Goal: Task Accomplishment & Management: Manage account settings

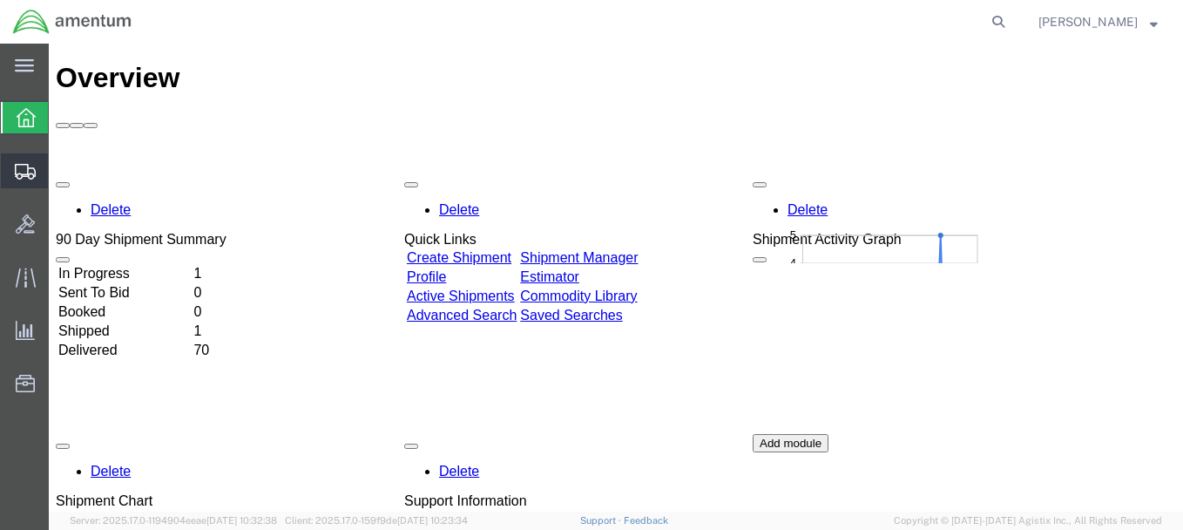
click at [30, 164] on icon at bounding box center [25, 172] width 21 height 16
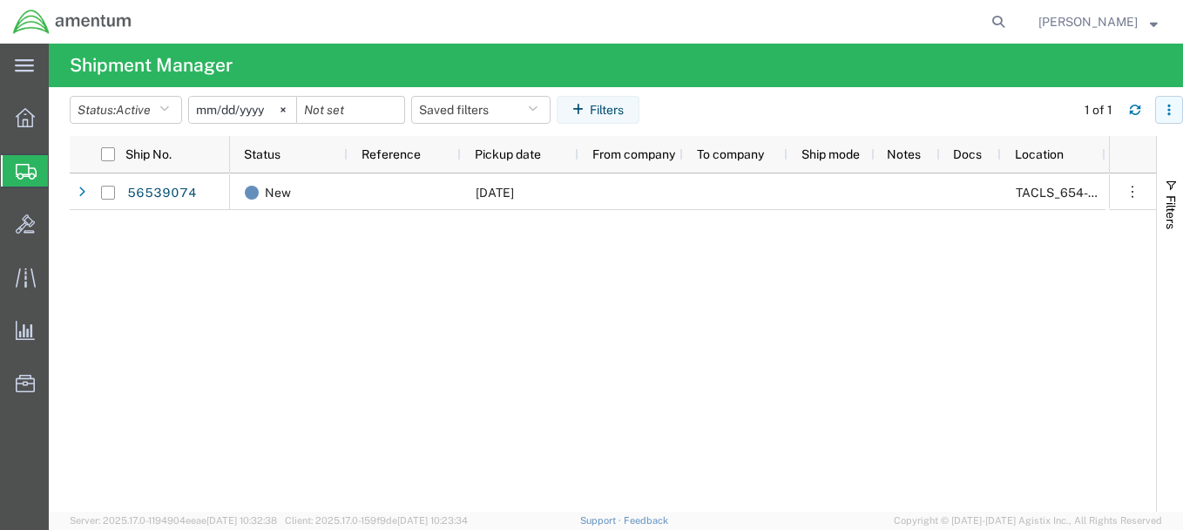
click at [1171, 107] on icon "button" at bounding box center [1169, 110] width 12 height 12
click at [513, 459] on div "New 08/19/2025 TACLS_654-Nashville, TN" at bounding box center [669, 342] width 879 height 338
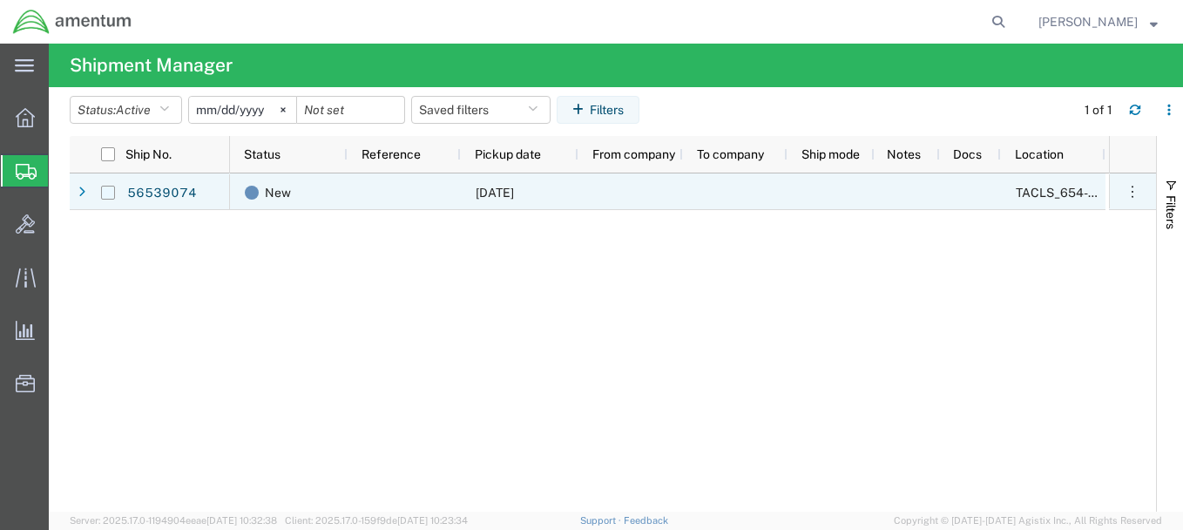
click at [104, 199] on input "Press Space to toggle row selection (unchecked)" at bounding box center [108, 193] width 14 height 14
checkbox input "true"
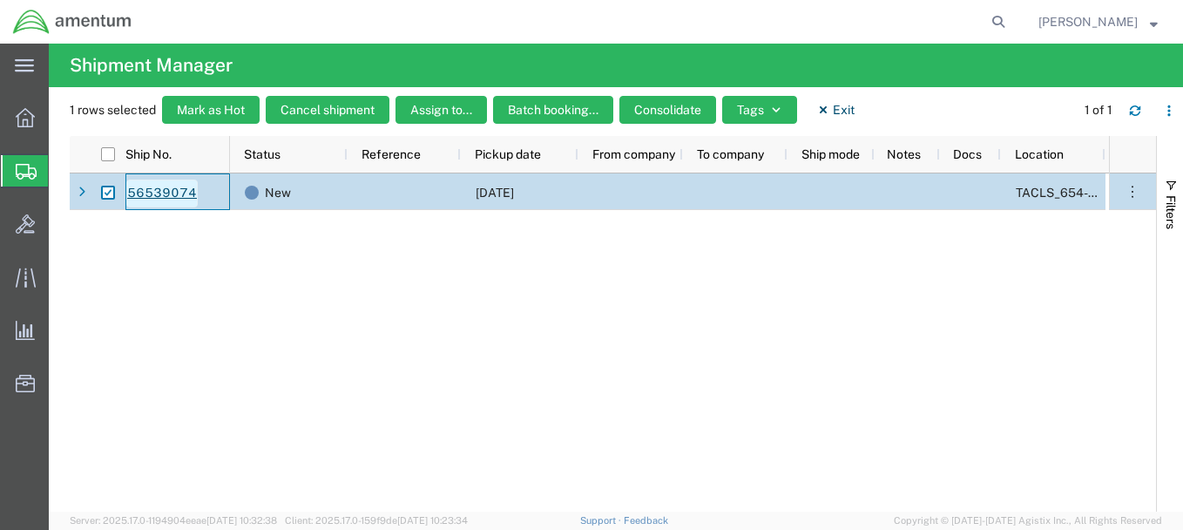
click at [187, 190] on link "56539074" at bounding box center [161, 194] width 71 height 28
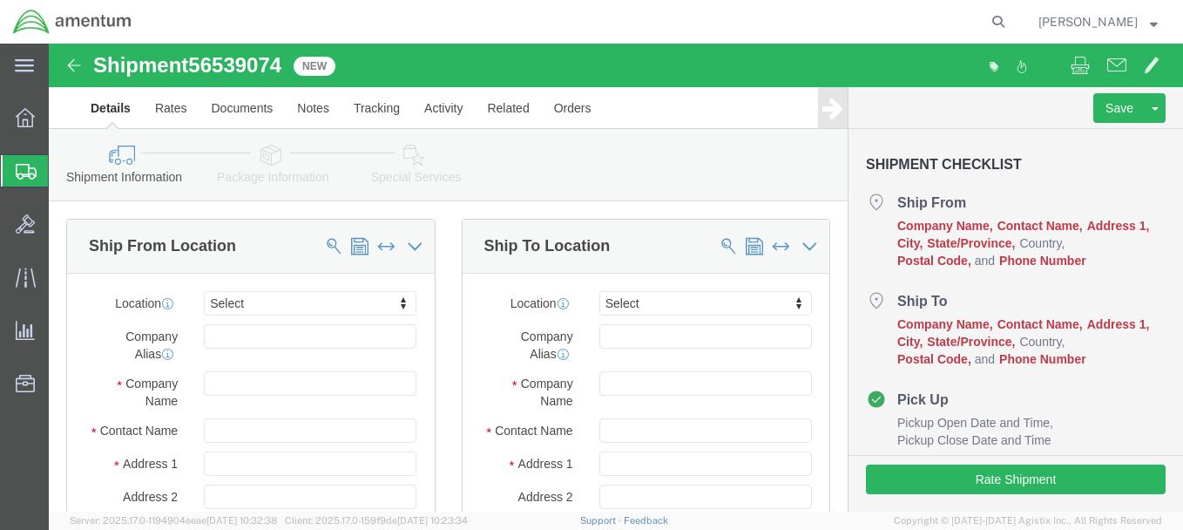
select select
click at [28, 168] on icon at bounding box center [26, 172] width 21 height 16
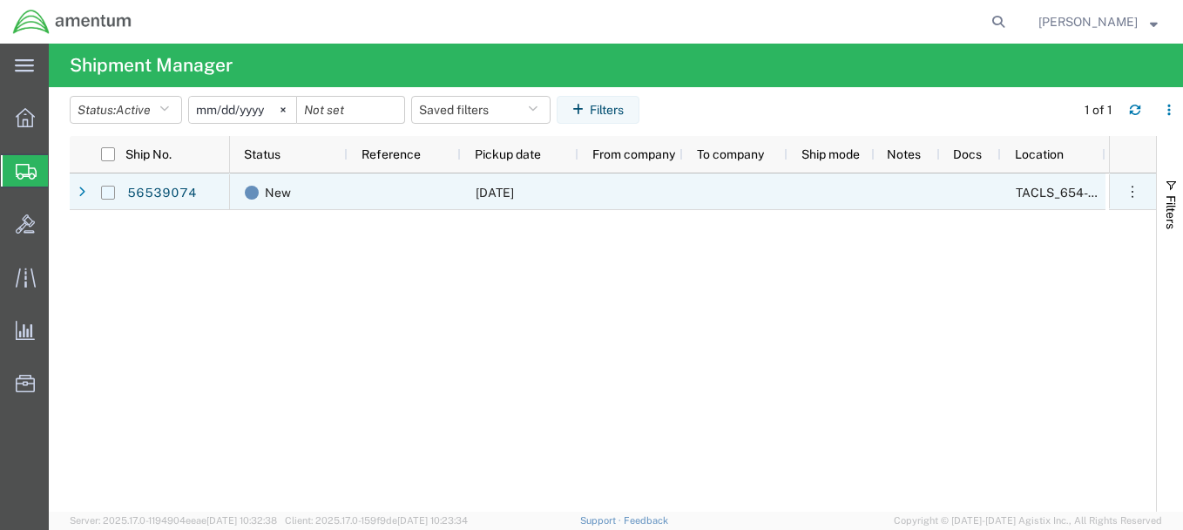
click at [106, 193] on input "Press Space to toggle row selection (unchecked)" at bounding box center [108, 193] width 14 height 14
checkbox input "true"
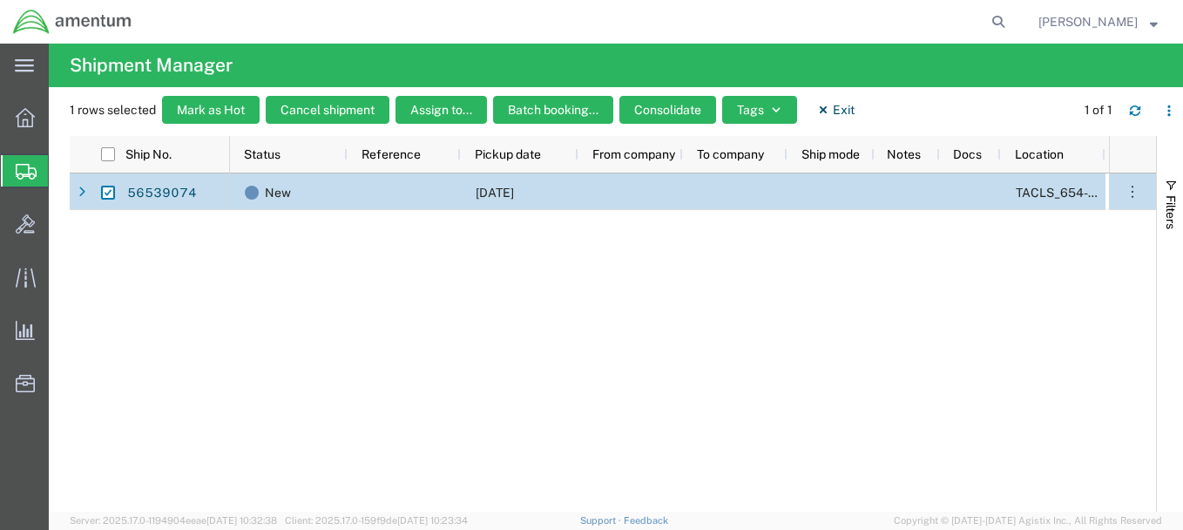
click at [201, 402] on div "56539074 New 08/19/2025 TACLS_654-Nashville, TN Mark as Hot Flag as Late Cancel…" at bounding box center [613, 342] width 1087 height 338
click at [106, 154] on input "checkbox" at bounding box center [108, 154] width 14 height 14
checkbox input "true"
checkbox input "false"
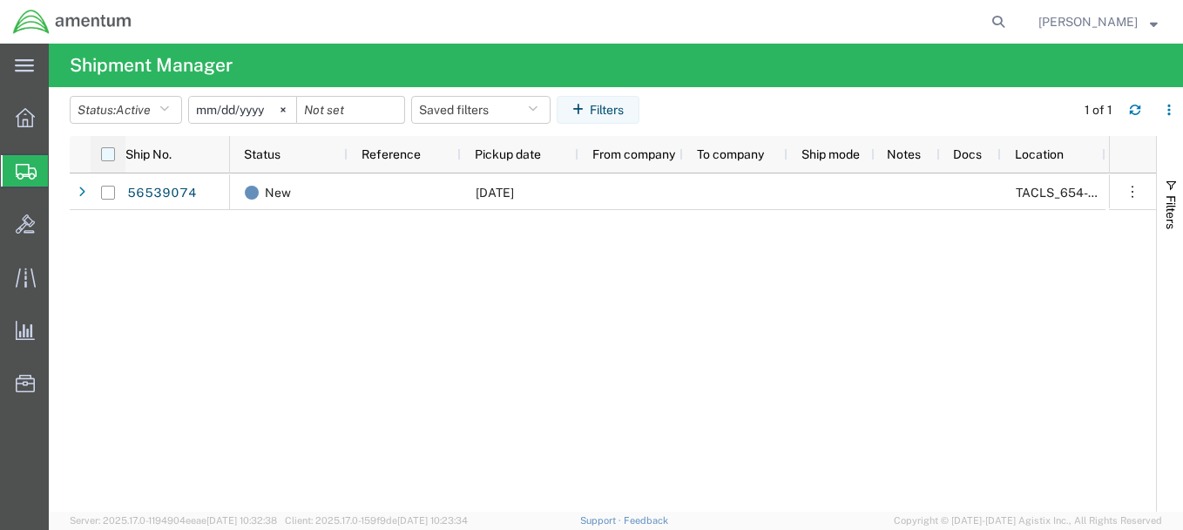
click at [106, 154] on input "checkbox" at bounding box center [108, 154] width 14 height 14
checkbox input "true"
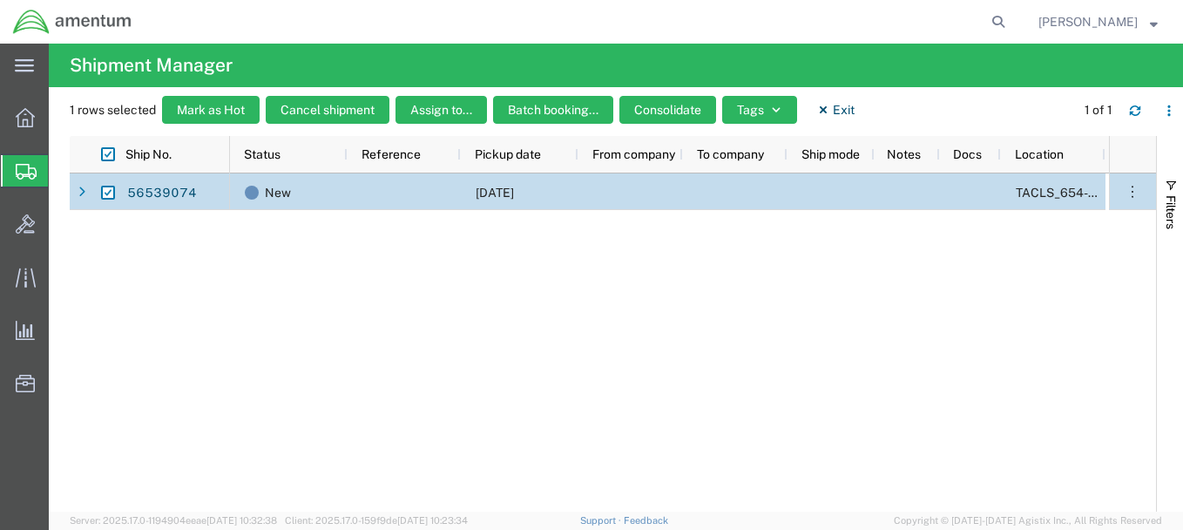
click at [323, 442] on div "New 08/19/2025 TACLS_654-Nashville, TN" at bounding box center [669, 342] width 879 height 338
click at [830, 111] on icon "button" at bounding box center [823, 110] width 12 height 12
checkbox input "false"
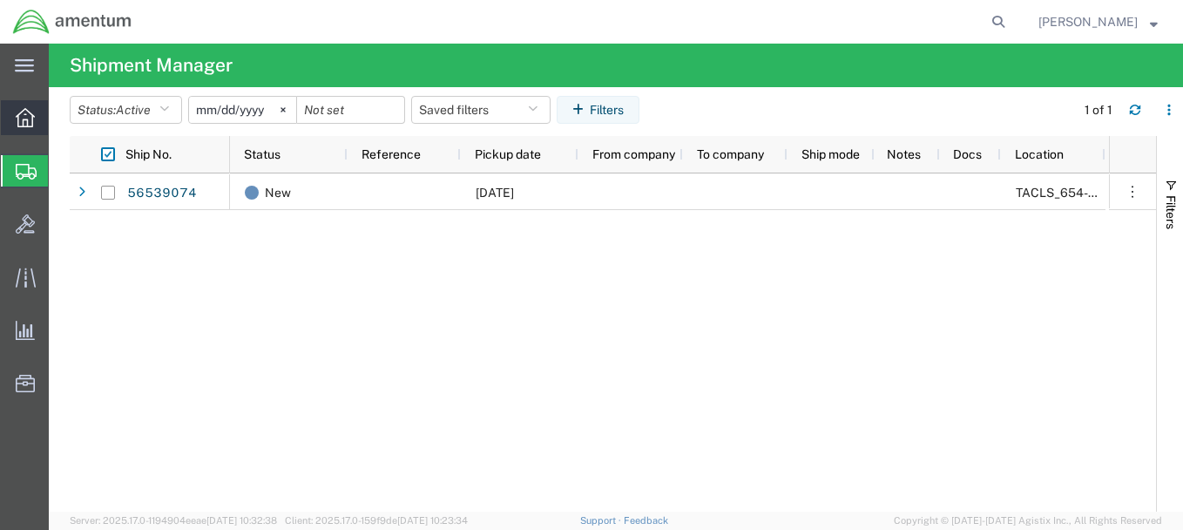
click at [14, 110] on div at bounding box center [25, 117] width 49 height 35
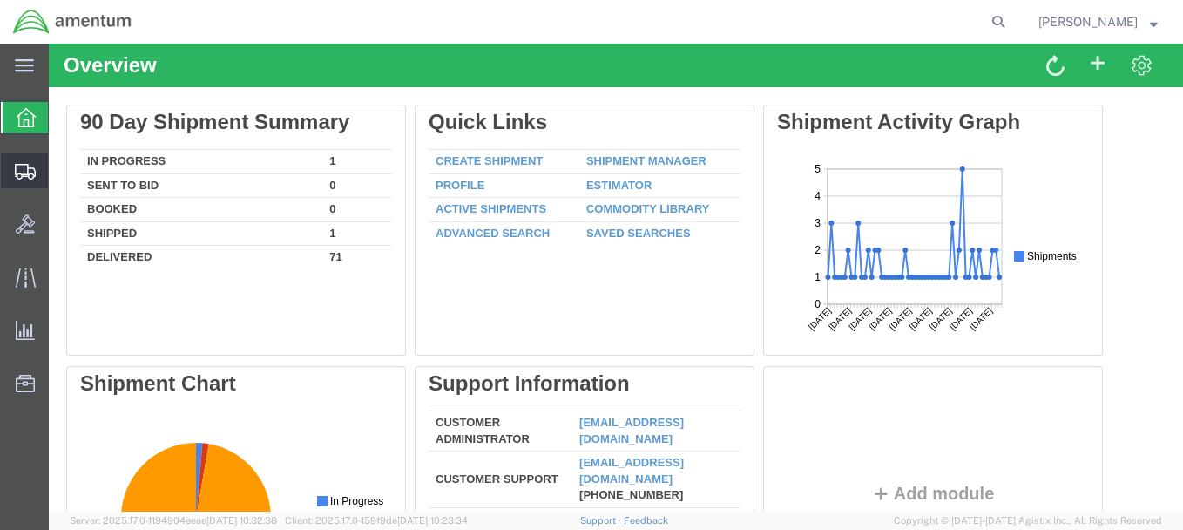
click at [27, 172] on icon at bounding box center [25, 172] width 21 height 16
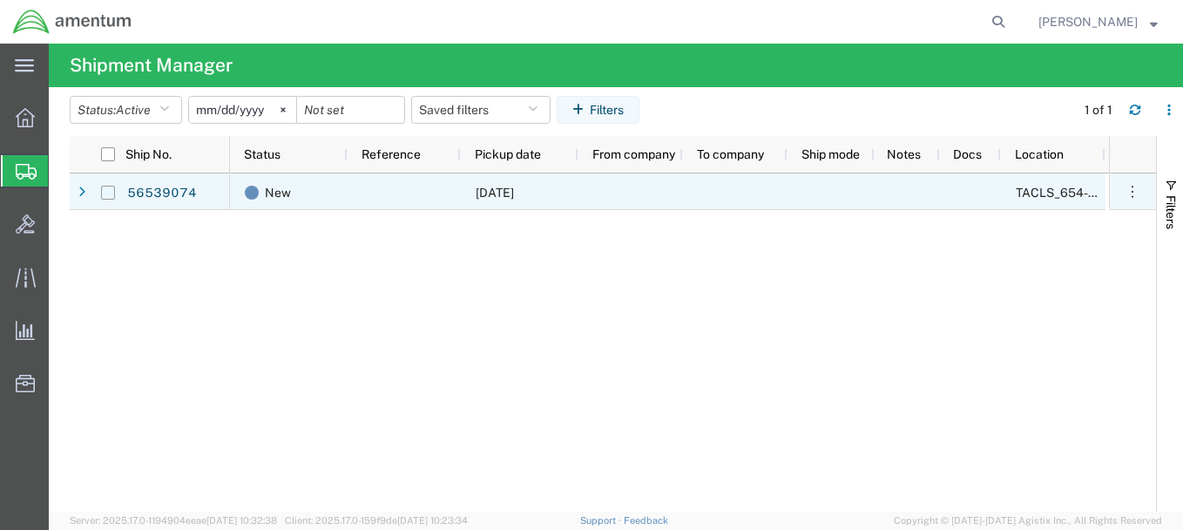
click at [104, 191] on input "Press Space to toggle row selection (unchecked)" at bounding box center [108, 193] width 14 height 14
checkbox input "true"
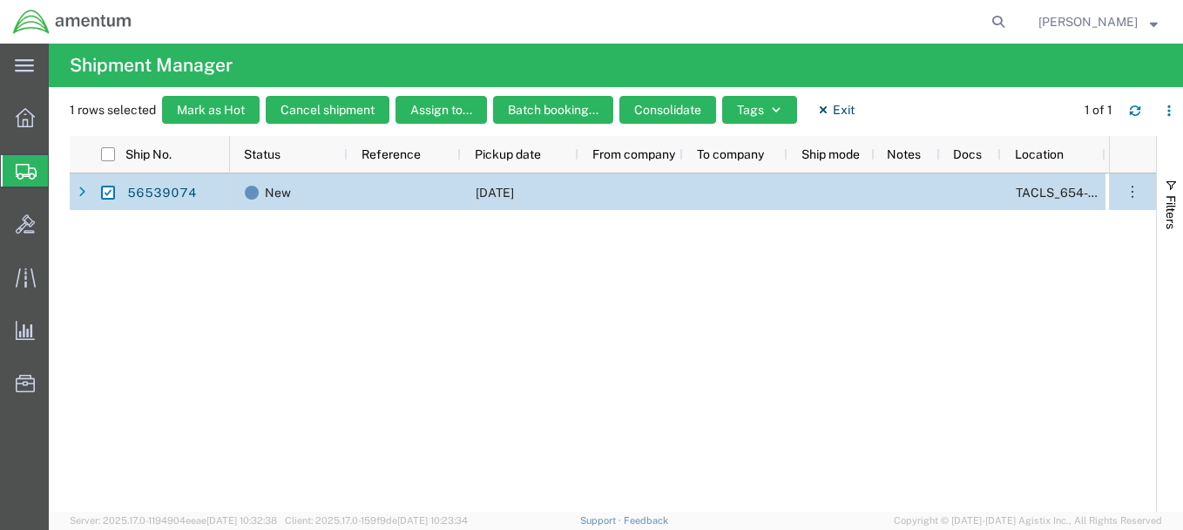
click at [1144, 17] on span "James Blue" at bounding box center [1098, 21] width 119 height 19
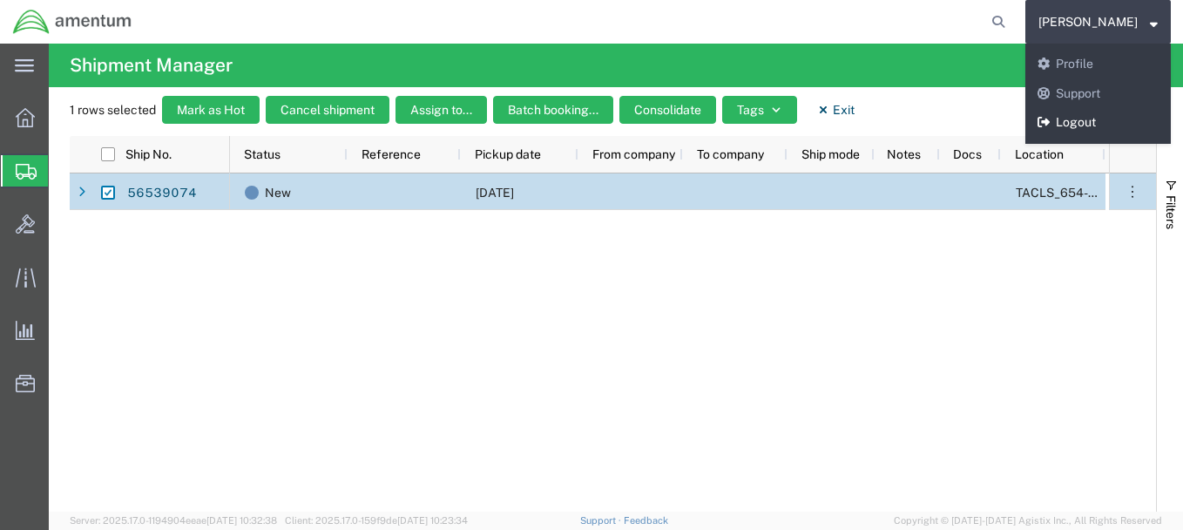
click at [1109, 125] on link "Logout" at bounding box center [1099, 123] width 146 height 30
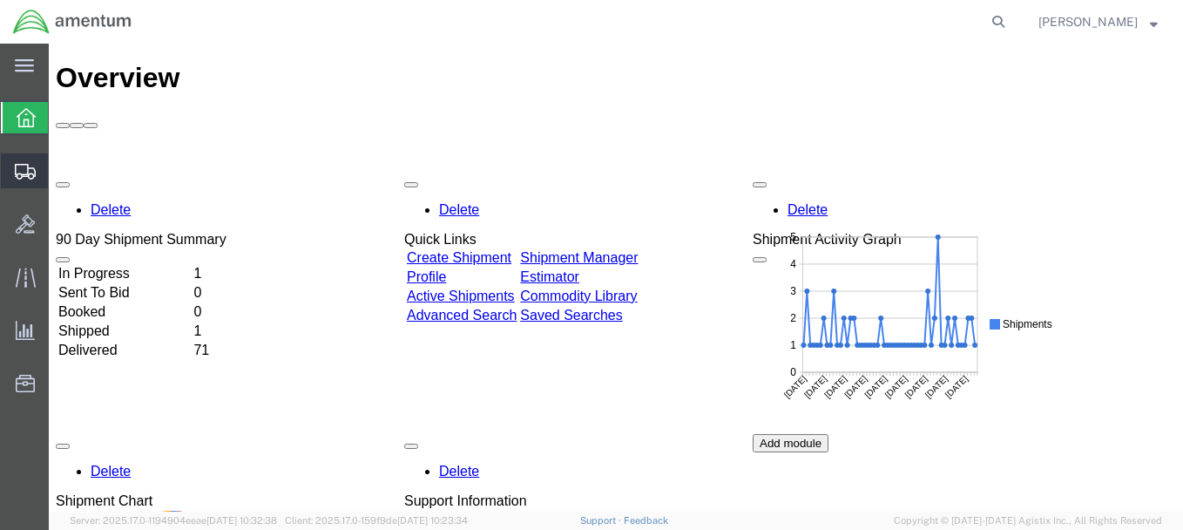
click at [24, 157] on div at bounding box center [25, 170] width 49 height 35
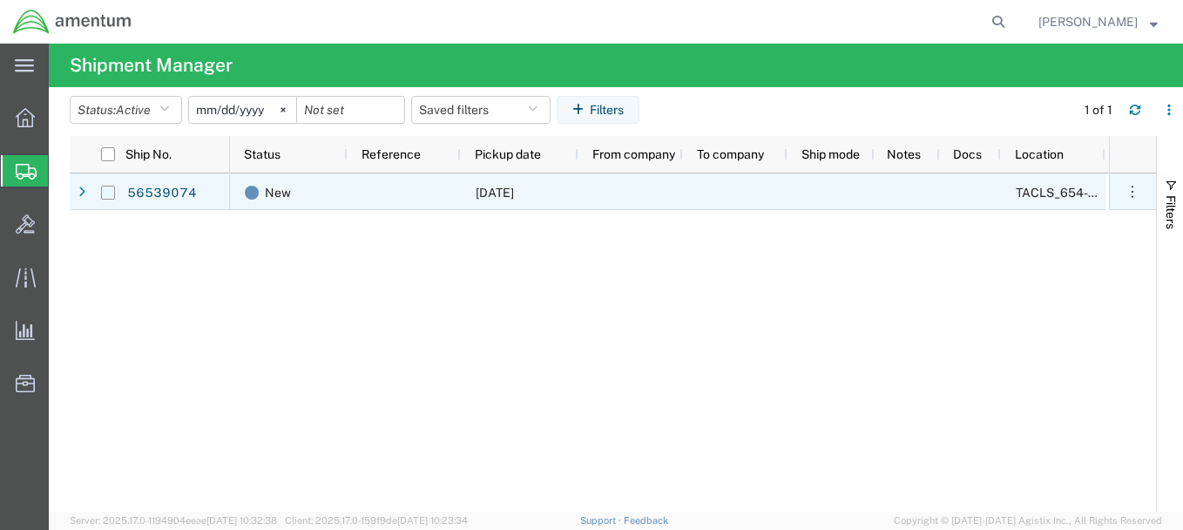
click at [105, 190] on input "Press Space to toggle row selection (unchecked)" at bounding box center [108, 193] width 14 height 14
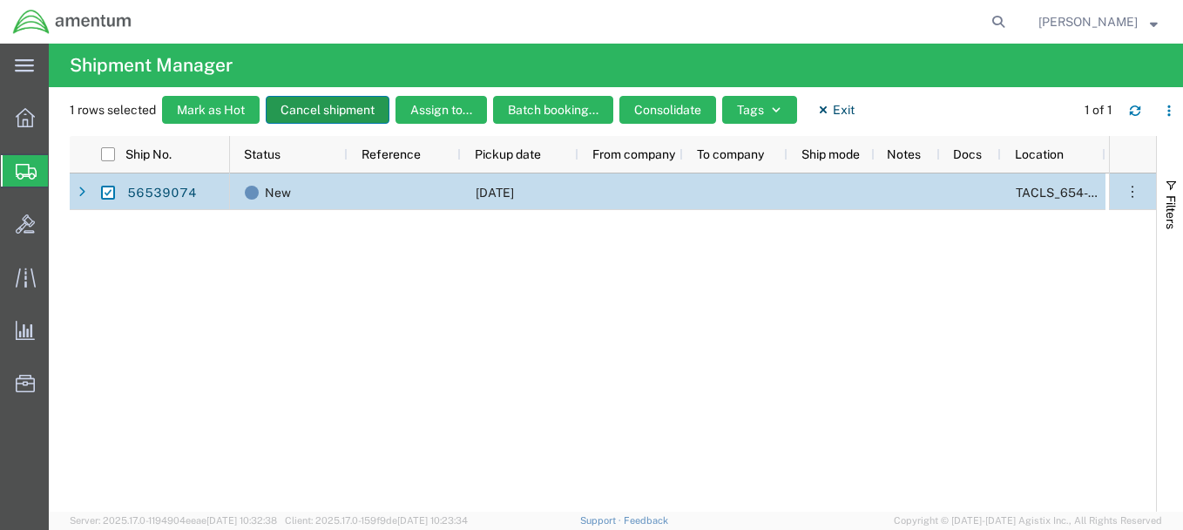
click at [342, 98] on button "Cancel shipment" at bounding box center [328, 110] width 124 height 28
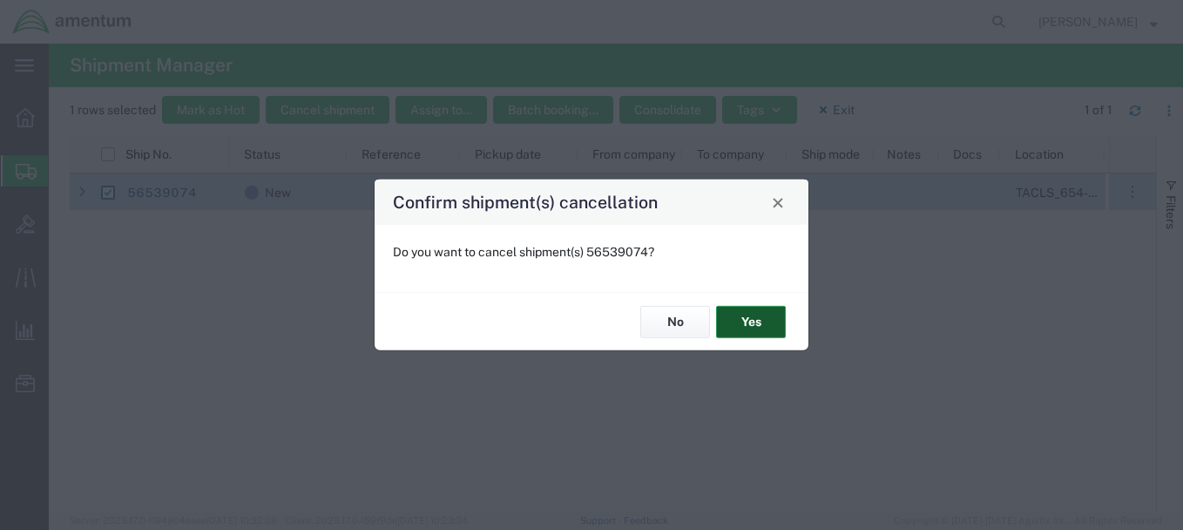
click at [767, 322] on button "Yes" at bounding box center [751, 322] width 70 height 32
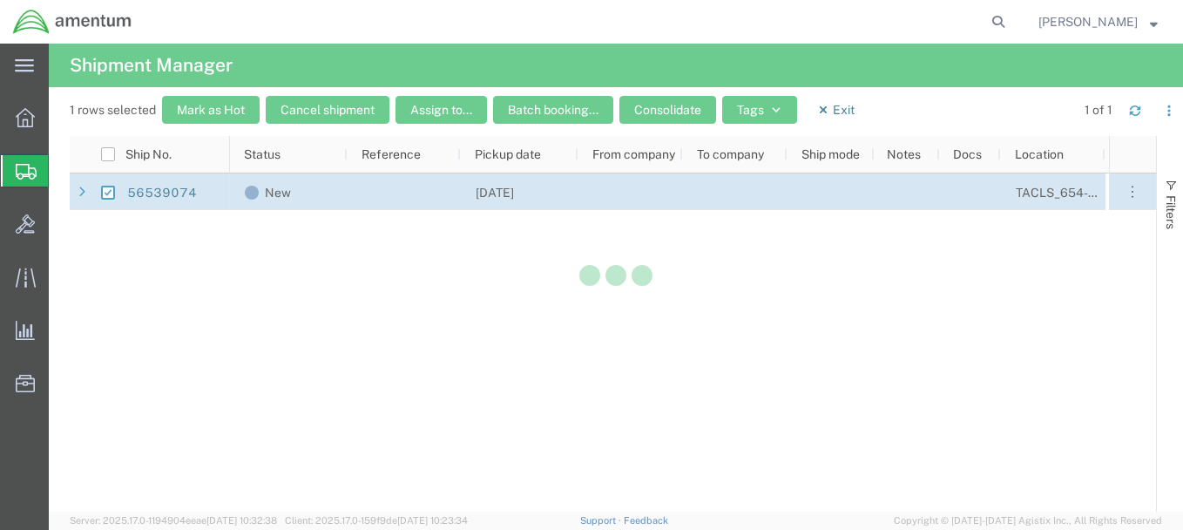
checkbox input "false"
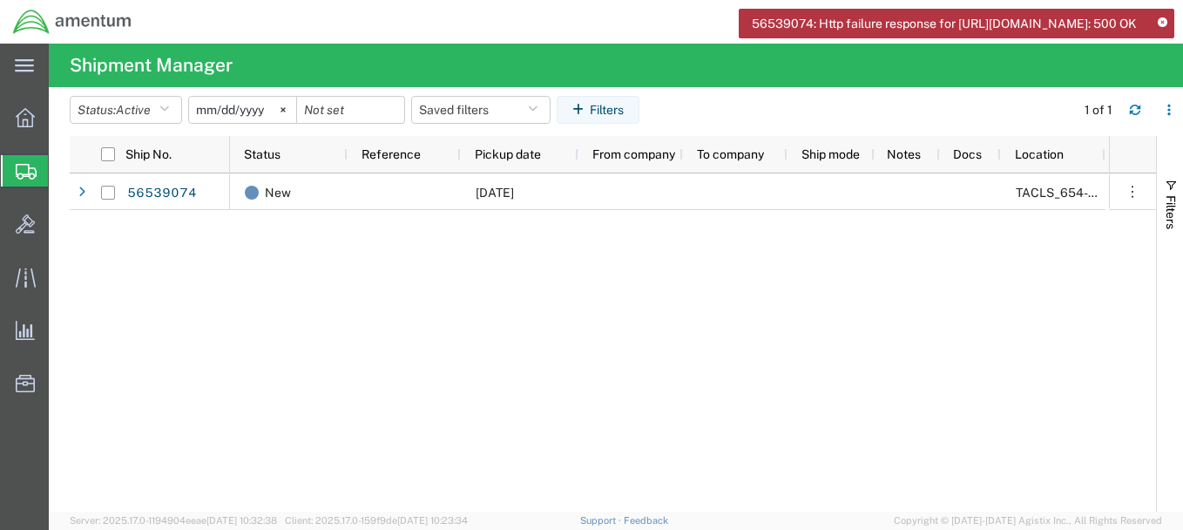
click at [1161, 23] on icon at bounding box center [1163, 23] width 10 height 10
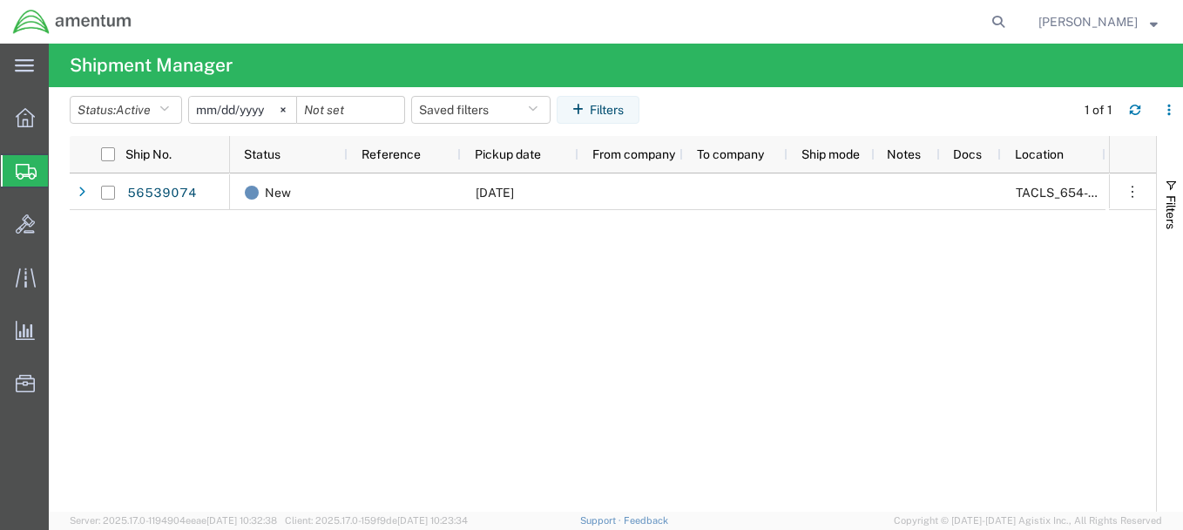
click at [1154, 24] on strong "button" at bounding box center [1154, 21] width 8 height 6
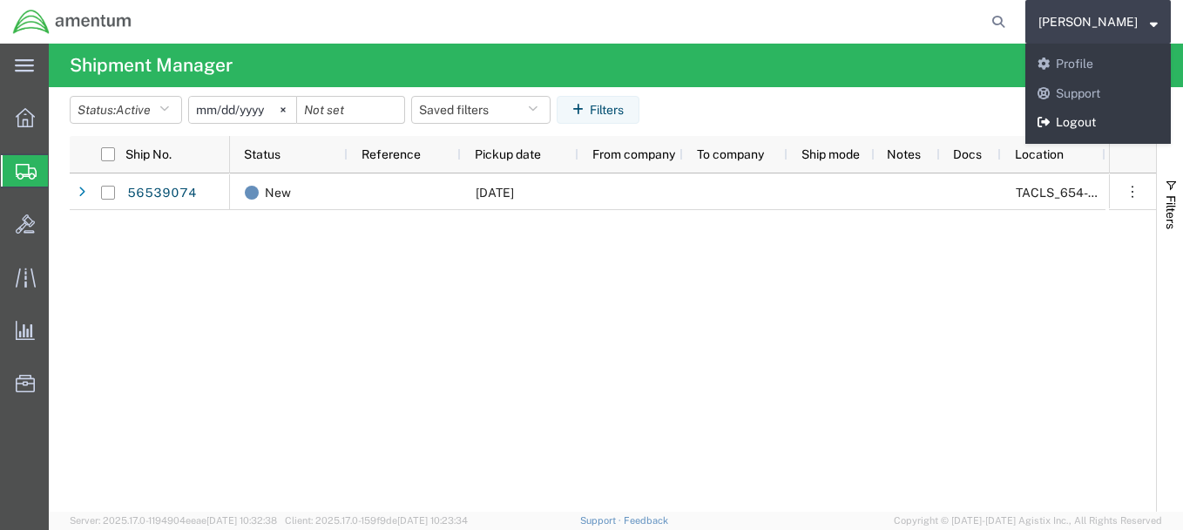
click at [1129, 119] on link "Logout" at bounding box center [1099, 123] width 146 height 30
